Goal: Transaction & Acquisition: Purchase product/service

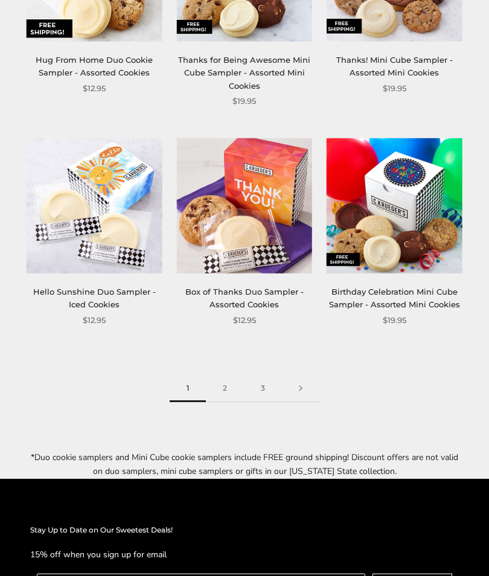
scroll to position [1647, 0]
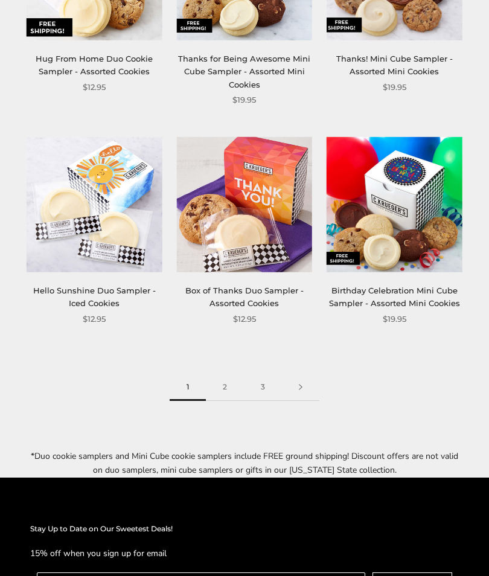
click at [284, 374] on link at bounding box center [300, 387] width 37 height 27
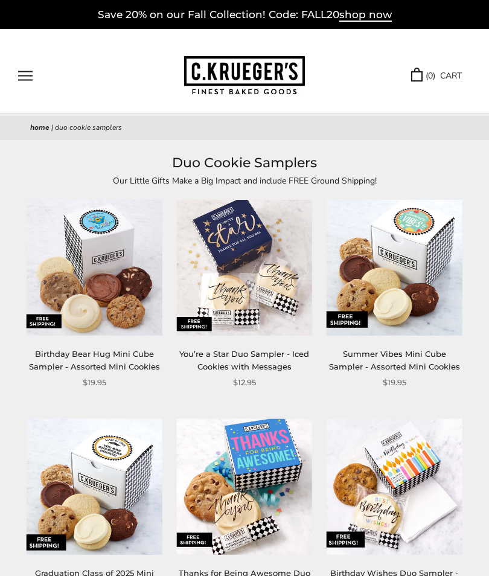
click at [30, 81] on button "Open navigation" at bounding box center [25, 76] width 14 height 10
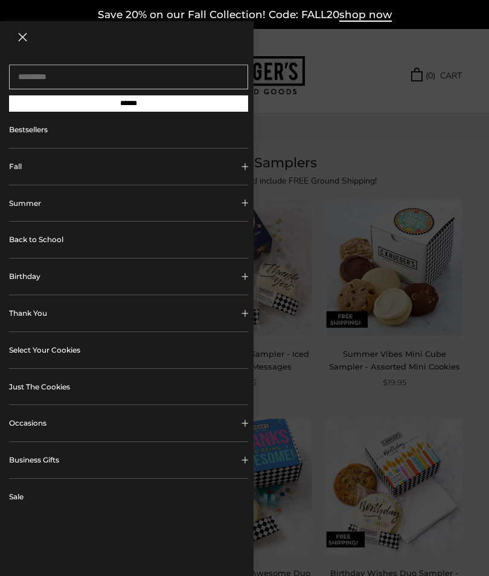
click at [41, 245] on link "Back to School" at bounding box center [128, 240] width 239 height 36
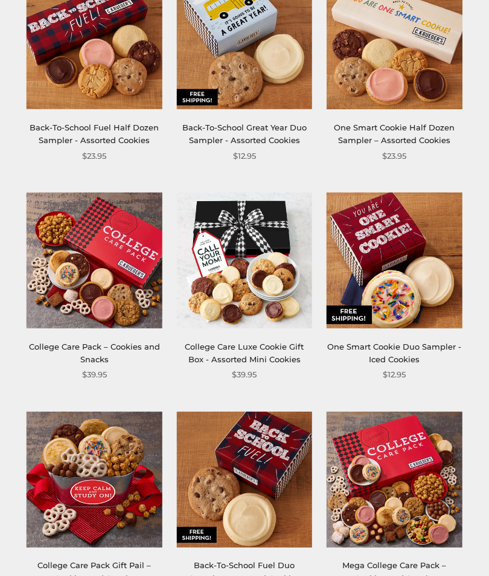
scroll to position [196, 0]
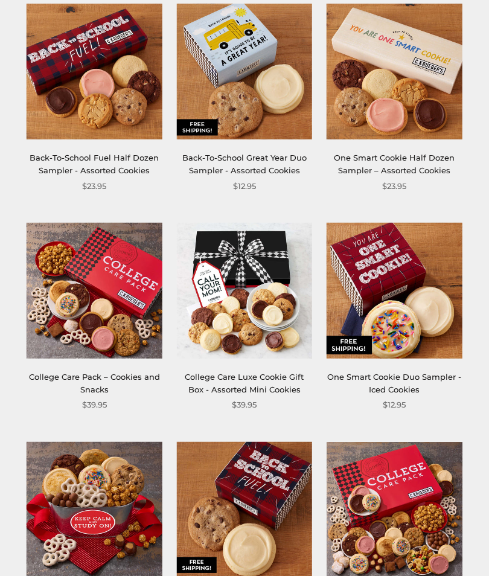
click at [238, 261] on img at bounding box center [244, 290] width 135 height 135
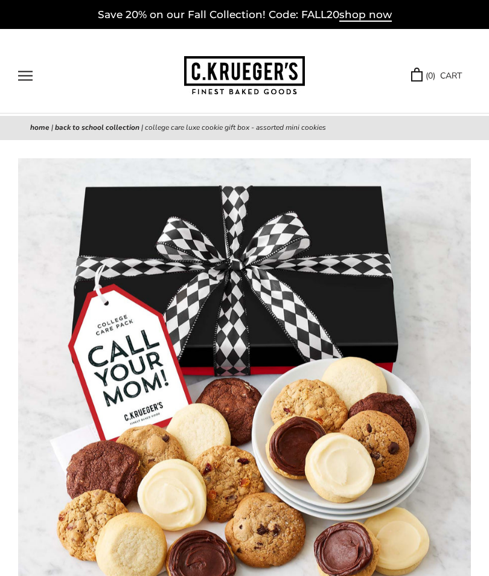
click at [263, 83] on img at bounding box center [244, 75] width 121 height 39
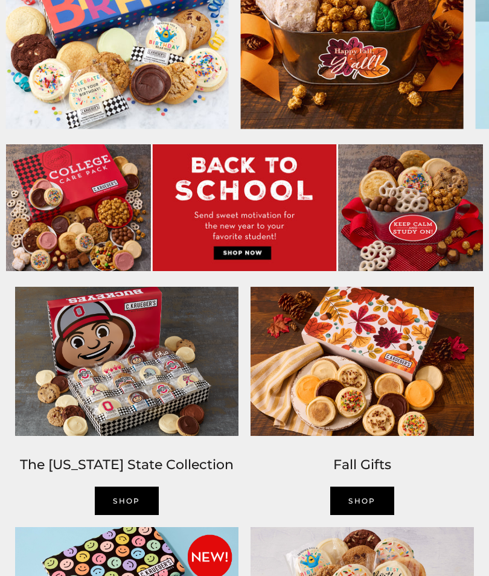
scroll to position [410, 0]
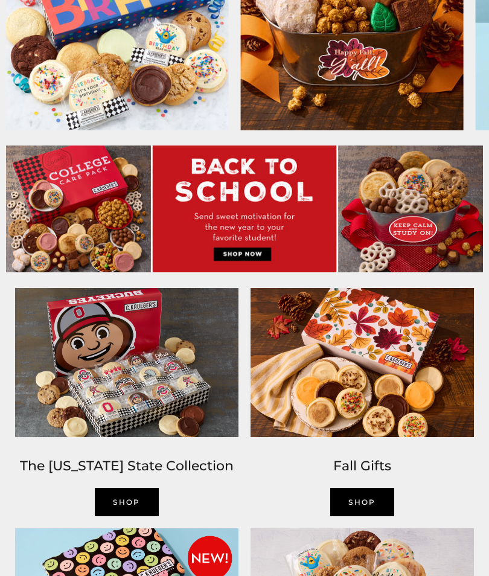
click at [161, 366] on img at bounding box center [126, 362] width 235 height 161
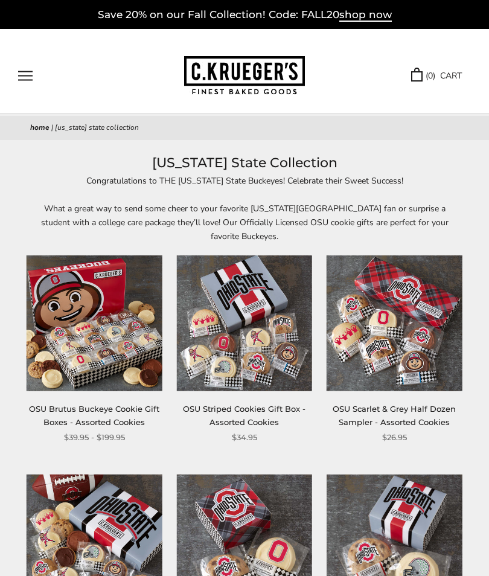
click at [14, 91] on div "****** TRY US! Sign In ( 0 ) CART ( 0 ) CART Bestsellers Fall ALL Fall Gifts NE…" at bounding box center [244, 71] width 489 height 85
click at [28, 81] on button "Open navigation" at bounding box center [25, 76] width 14 height 10
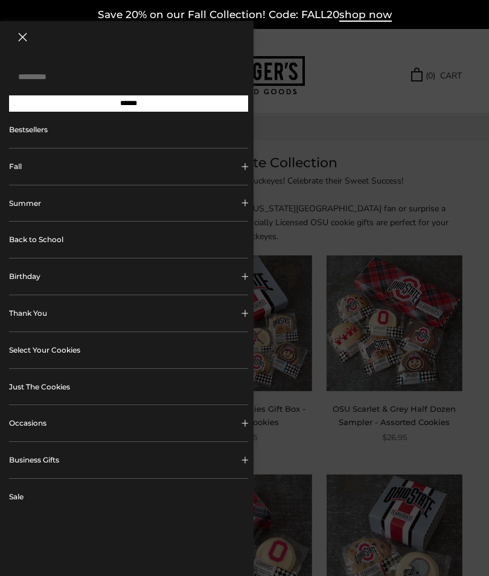
click at [92, 85] on input "Search..." at bounding box center [128, 77] width 239 height 25
type input "*******"
click at [129, 107] on input "******" at bounding box center [128, 103] width 239 height 16
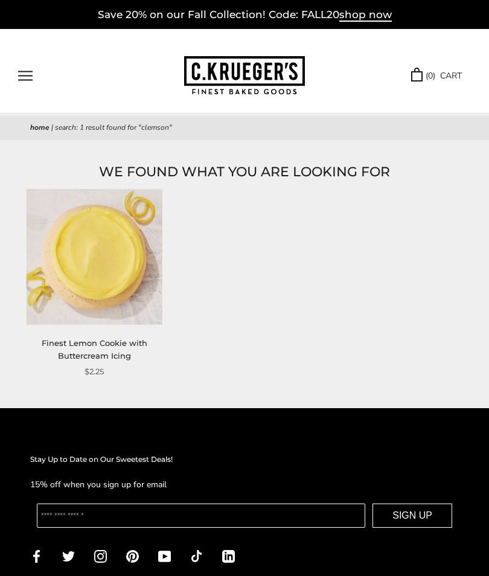
click at [21, 74] on button "Open navigation" at bounding box center [25, 76] width 14 height 10
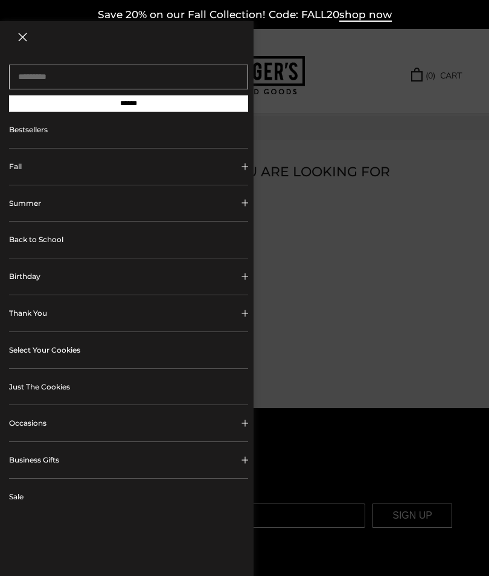
click at [10, 176] on button "Fall" at bounding box center [128, 166] width 239 height 36
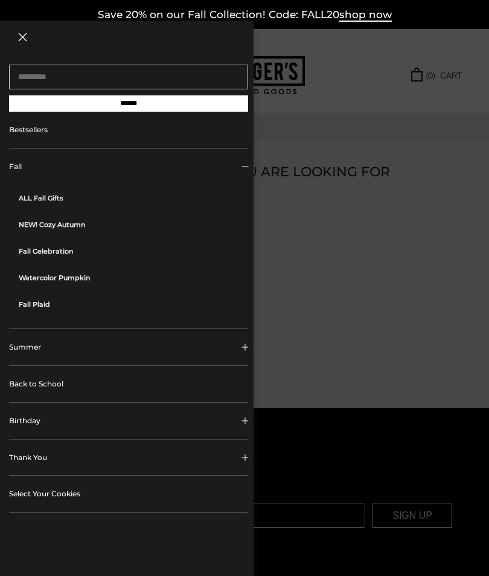
click at [43, 204] on link "ALL Fall Gifts" at bounding box center [133, 198] width 229 height 27
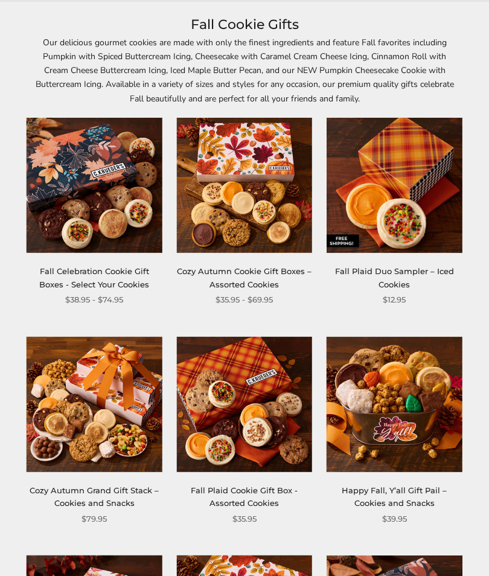
scroll to position [142, 0]
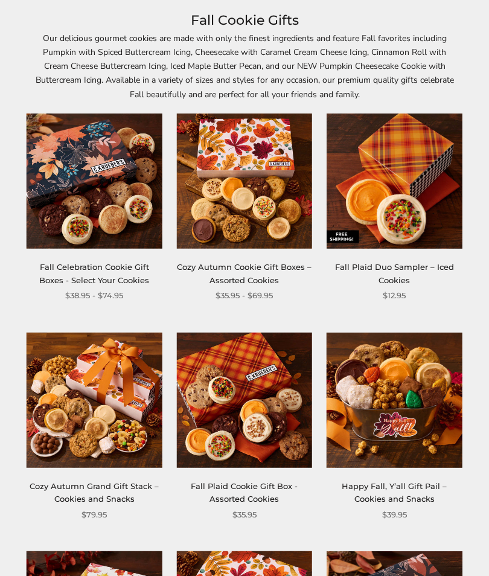
click at [408, 482] on link "Happy Fall, Y’all Gift Pail – Cookies and Snacks" at bounding box center [394, 493] width 105 height 22
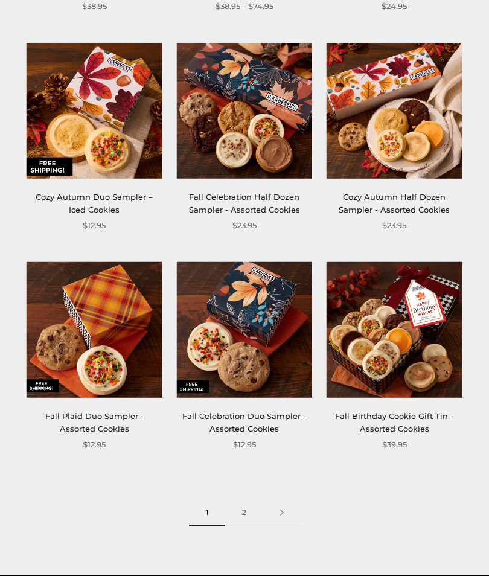
scroll to position [1527, 0]
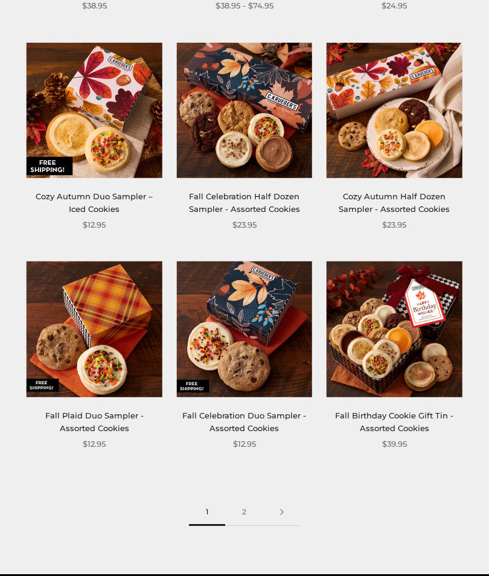
click at [272, 509] on link at bounding box center [281, 512] width 37 height 27
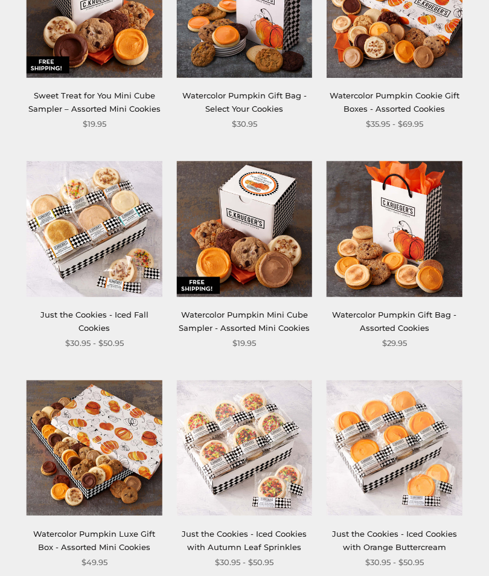
scroll to position [970, 0]
click at [100, 312] on link "Just the Cookies - Iced Fall Cookies" at bounding box center [94, 321] width 108 height 22
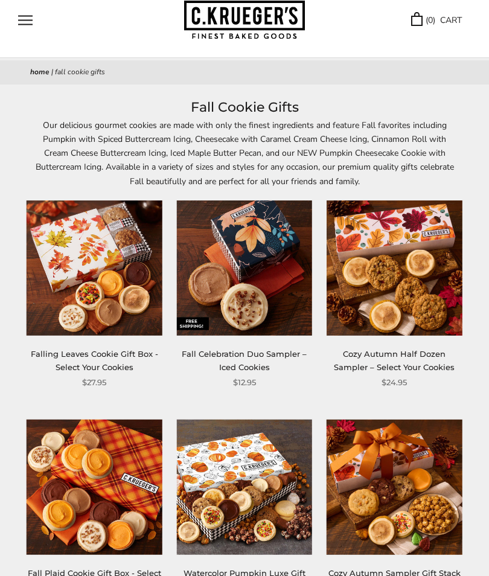
scroll to position [56, 0]
click at [384, 489] on img at bounding box center [394, 486] width 135 height 135
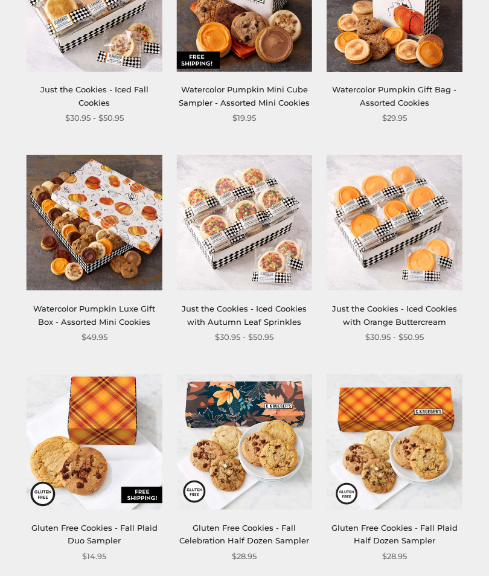
scroll to position [1230, 0]
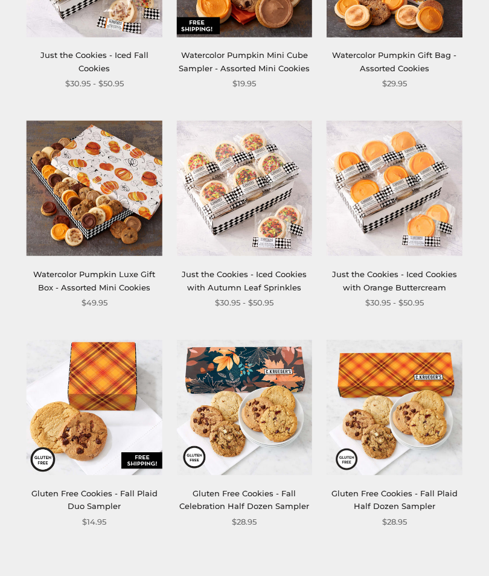
click at [375, 273] on link "Just the Cookies - Iced Cookies with Orange Buttercream" at bounding box center [394, 281] width 125 height 22
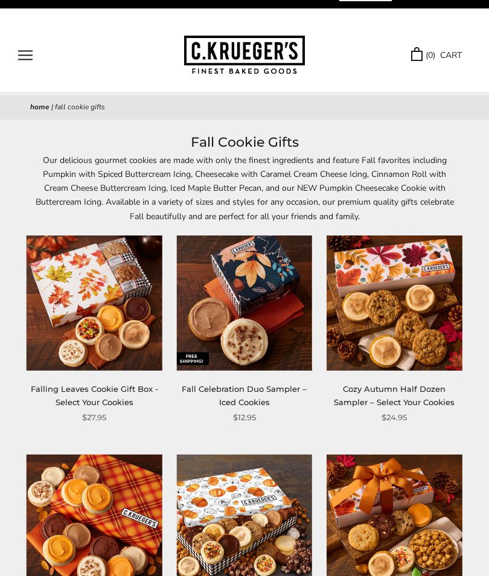
scroll to position [0, 0]
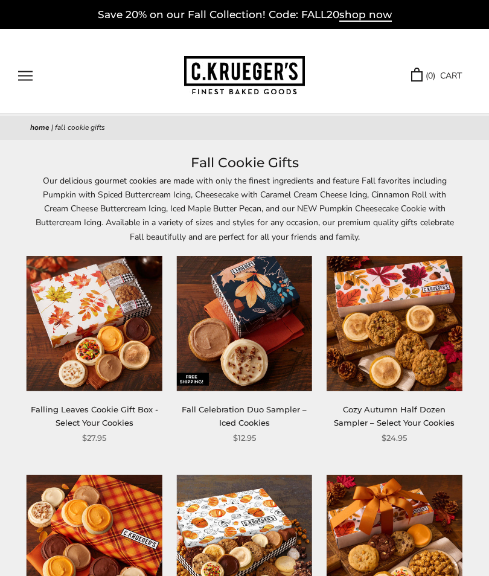
click at [27, 78] on button "Open navigation" at bounding box center [25, 76] width 14 height 10
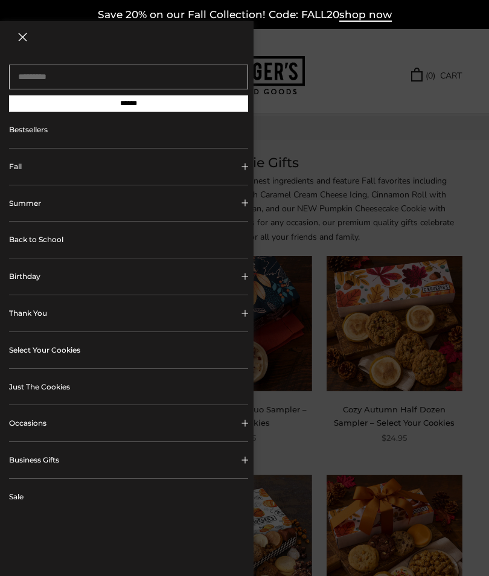
click at [358, 18] on span "shop now" at bounding box center [365, 14] width 53 height 13
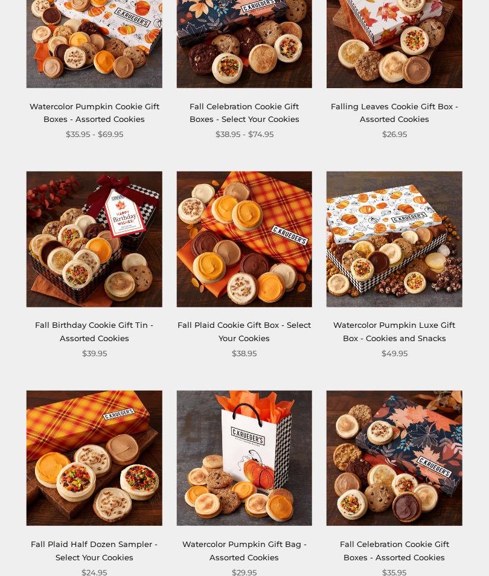
scroll to position [467, 0]
click at [258, 333] on link "Fall Plaid Cookie Gift Box - Select Your Cookies" at bounding box center [243, 331] width 133 height 22
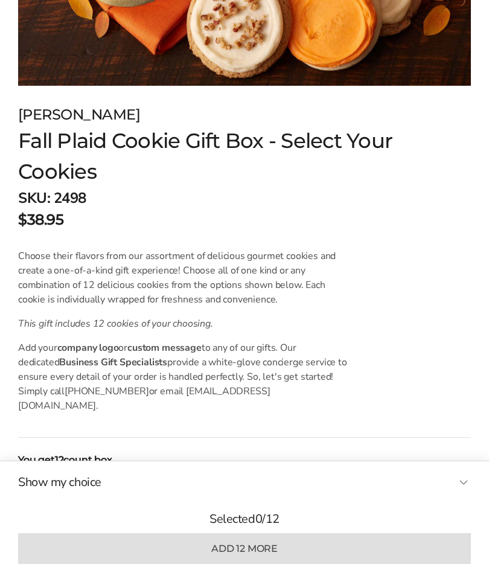
scroll to position [523, 0]
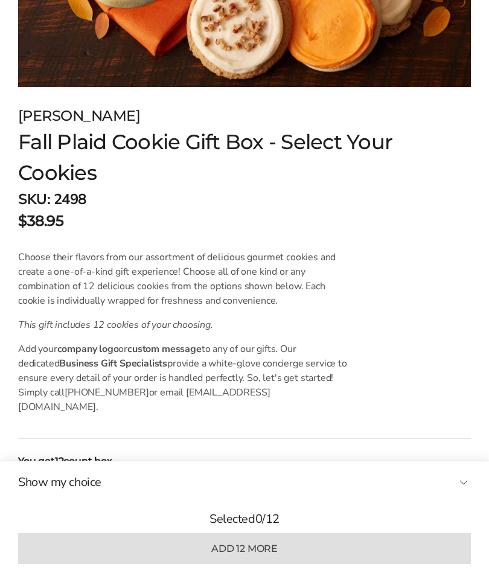
click at [128, 480] on button "Select Your Cookies" at bounding box center [107, 493] width 179 height 27
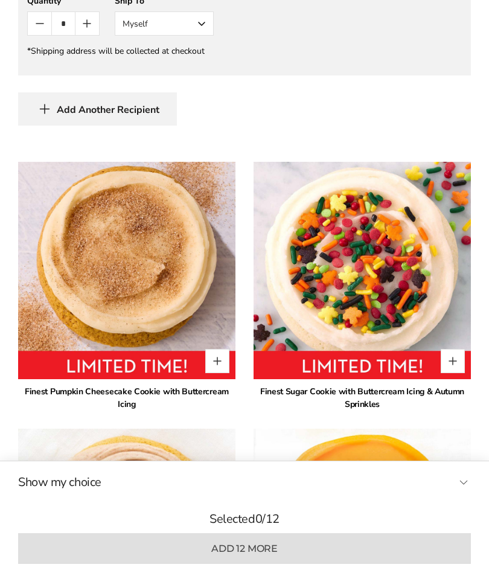
scroll to position [1102, 0]
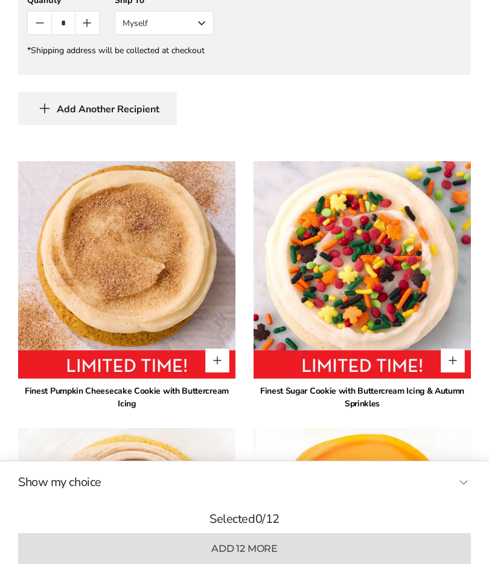
click at [445, 350] on button "Quantity button plus" at bounding box center [453, 360] width 24 height 24
click at [452, 348] on button "Quantity button plus" at bounding box center [453, 360] width 24 height 24
type input "*"
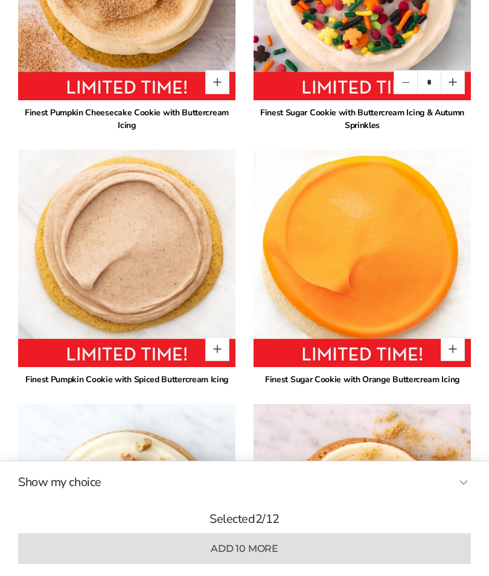
scroll to position [1400, 0]
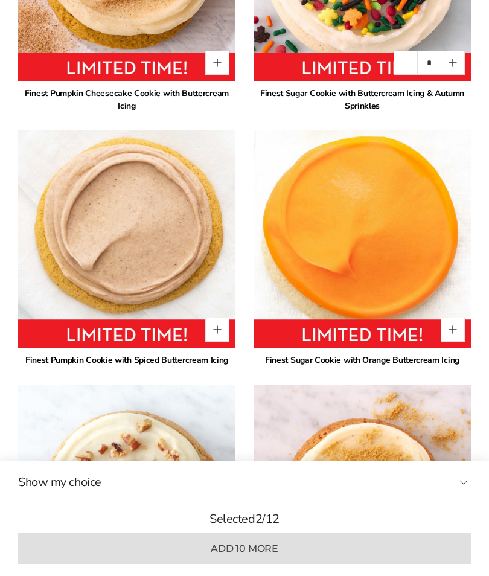
click at [446, 322] on button "Quantity button plus" at bounding box center [453, 330] width 24 height 24
click at [442, 323] on button "Quantity button plus" at bounding box center [453, 330] width 24 height 24
type input "*"
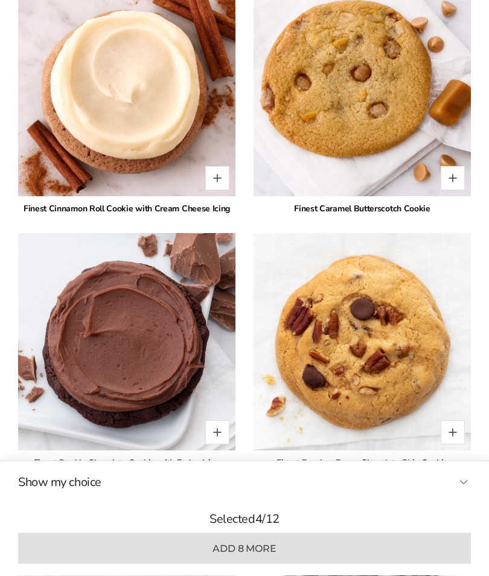
click at [218, 421] on button "Quantity button plus" at bounding box center [217, 433] width 24 height 24
click at [224, 420] on button "Quantity button plus" at bounding box center [217, 432] width 24 height 24
type input "*"
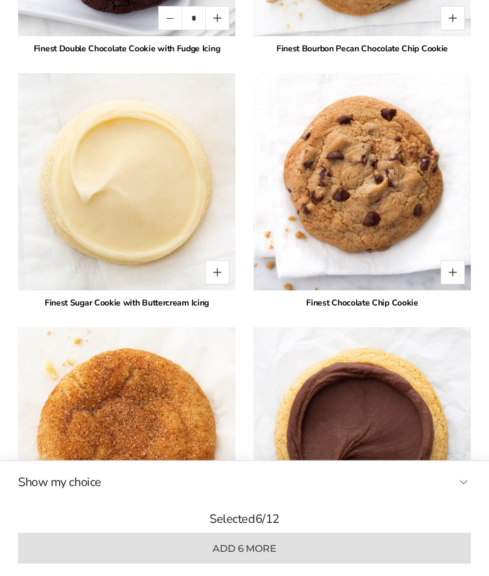
scroll to position [2485, 0]
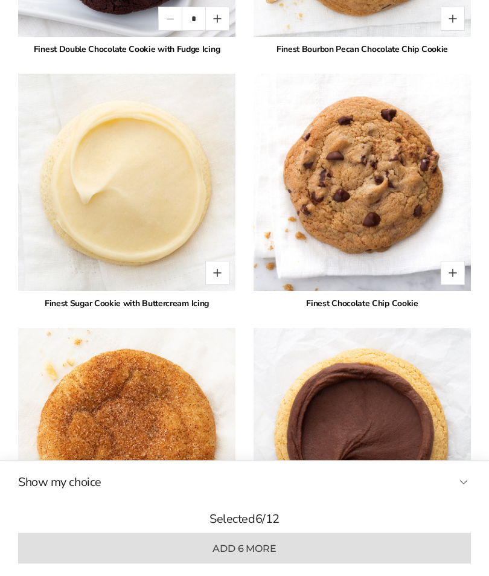
click at [450, 261] on button "Quantity button plus" at bounding box center [453, 273] width 24 height 24
click at [455, 264] on button "Quantity button plus" at bounding box center [453, 273] width 24 height 24
type input "*"
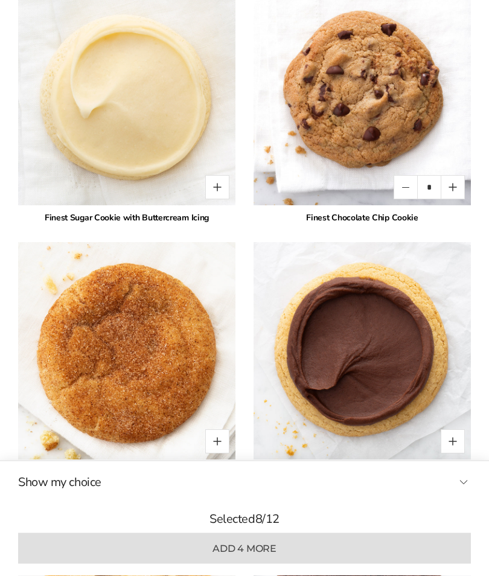
scroll to position [2571, 0]
click at [451, 429] on button "Quantity button plus" at bounding box center [453, 441] width 24 height 24
click at [450, 429] on button "Quantity button plus" at bounding box center [453, 441] width 24 height 24
type input "*"
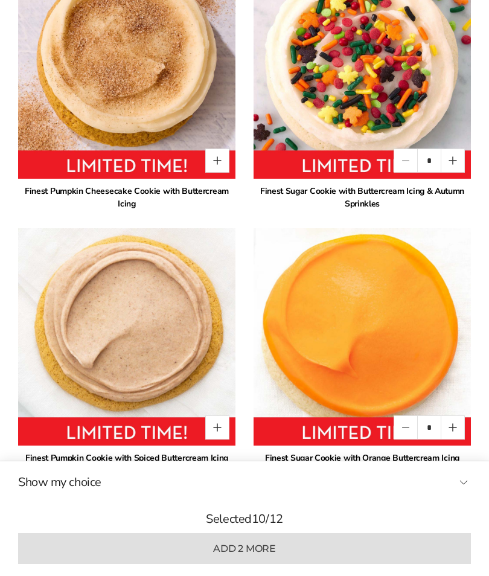
scroll to position [1307, 0]
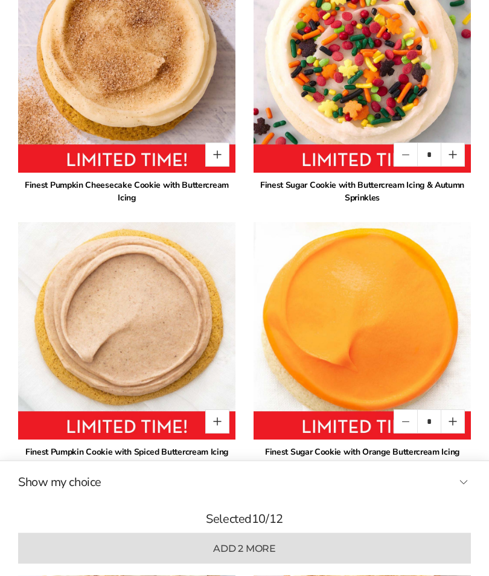
click at [452, 410] on button "Quantity button plus" at bounding box center [453, 422] width 24 height 24
type input "*"
click at [448, 144] on button "Quantity button plus" at bounding box center [453, 154] width 24 height 24
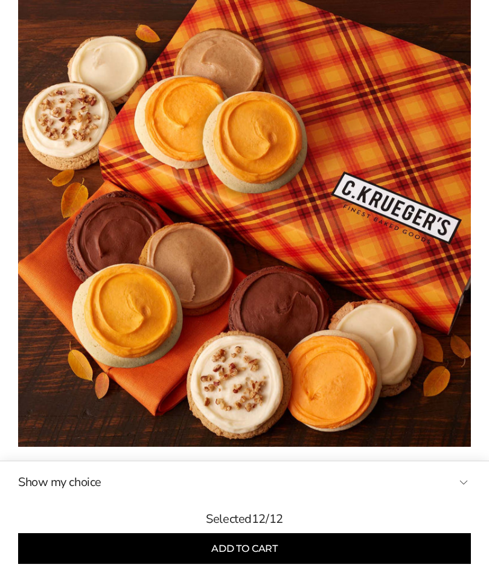
scroll to position [162, 0]
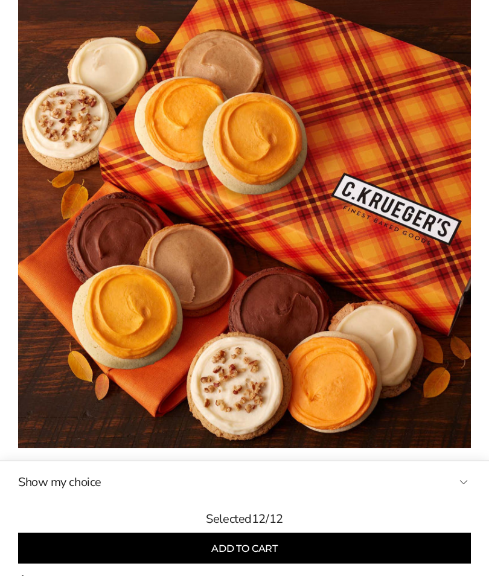
click at [246, 554] on button "Add to cart" at bounding box center [244, 548] width 453 height 31
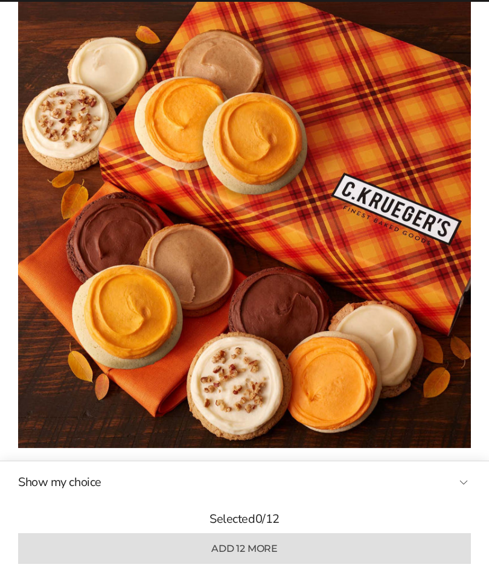
type input "*"
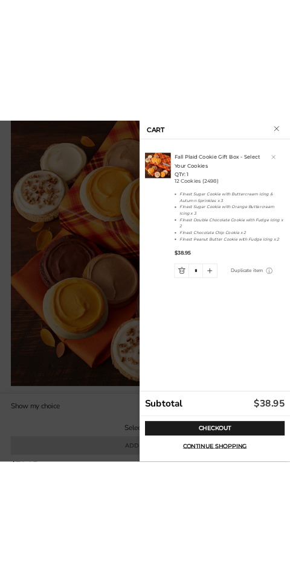
scroll to position [0, 0]
